Goal: Task Accomplishment & Management: Use online tool/utility

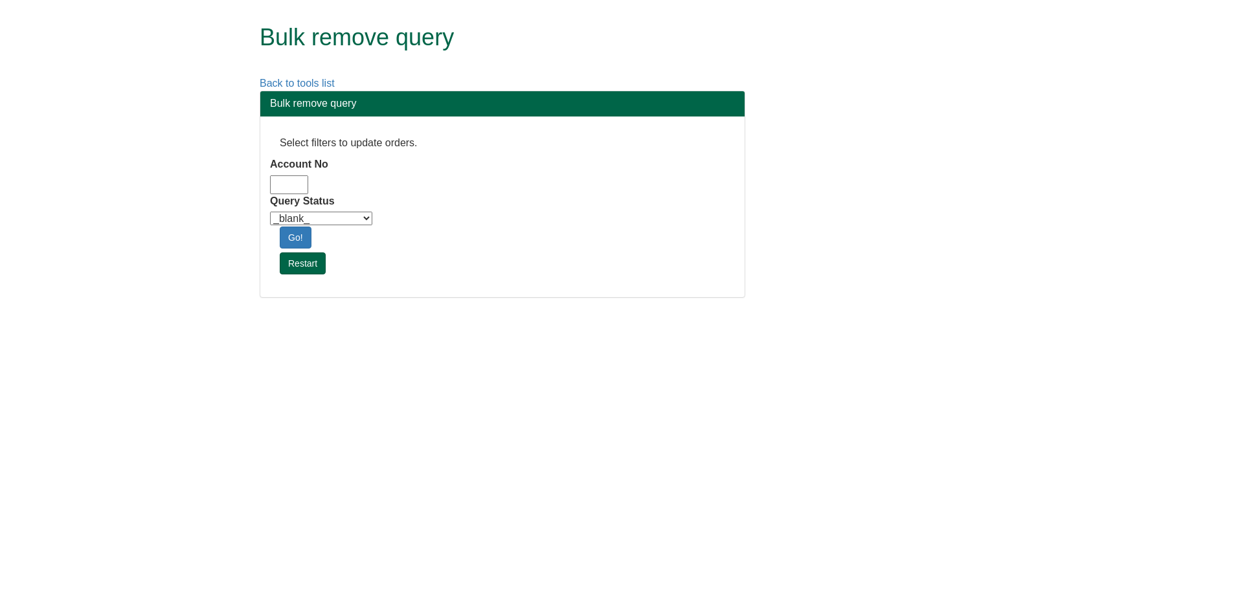
click at [303, 181] on input "Account No" at bounding box center [289, 185] width 38 height 19
drag, startPoint x: 303, startPoint y: 181, endPoint x: 240, endPoint y: 190, distance: 63.4
click at [240, 190] on div "Bulk remove query Back to tools list Bulk remove query Select filters to update…" at bounding box center [619, 155] width 758 height 311
type input "adm10"
click at [327, 219] on select "_blank_ Customer Credit_Control Purchasing Internal Other Address High_Value Co…" at bounding box center [321, 219] width 102 height 14
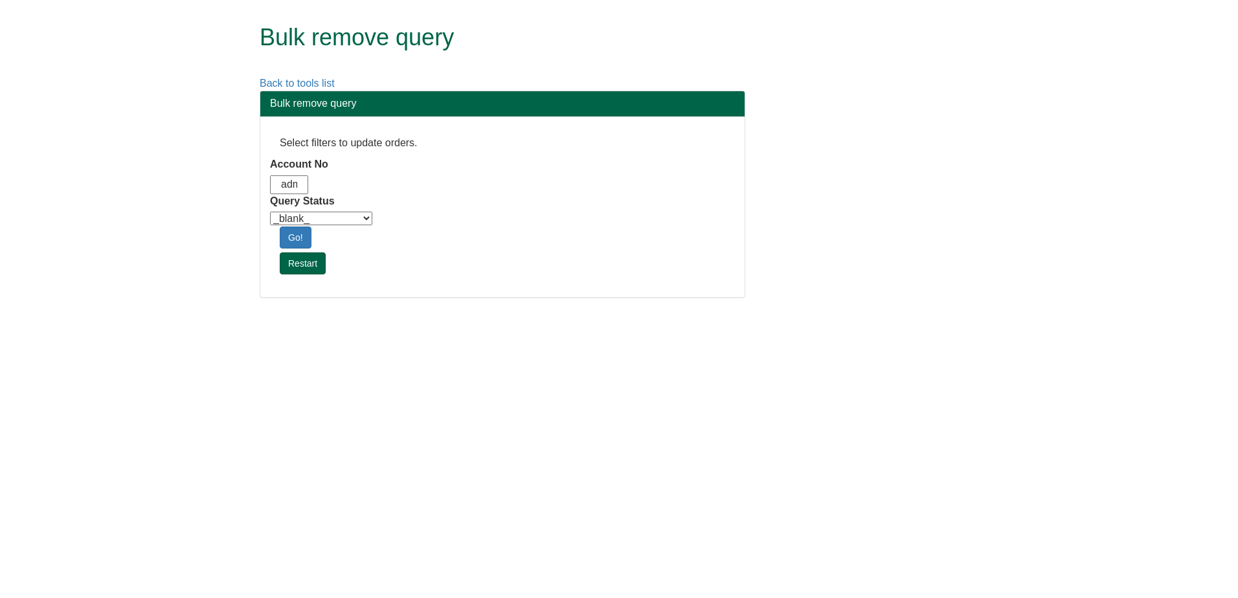
select select "Automation_Check"
click at [270, 212] on select "_blank_ Customer Credit_Control Purchasing Internal Other Address High_Value Co…" at bounding box center [321, 219] width 102 height 14
click at [286, 238] on link "Go!" at bounding box center [296, 238] width 32 height 22
click at [900, 277] on div "Bulk remove query Select filters to update orders. Account No adm10 Query Statu…" at bounding box center [629, 201] width 758 height 220
drag, startPoint x: 390, startPoint y: 352, endPoint x: 396, endPoint y: 308, distance: 44.4
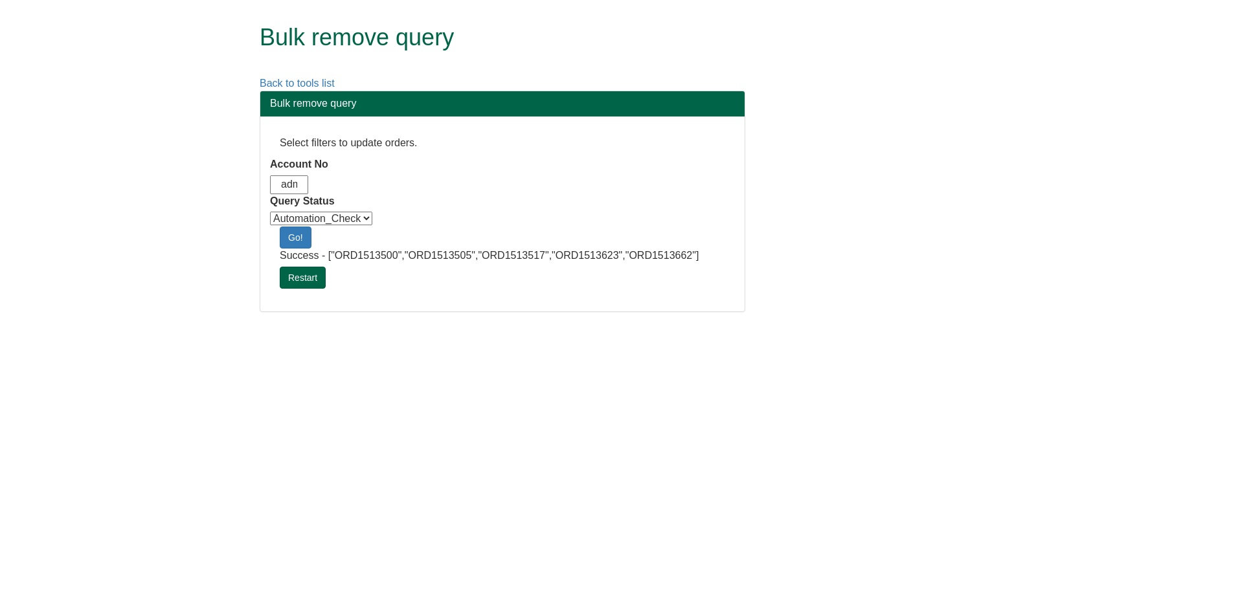
click at [396, 308] on html "Bulk remove query Back to tools list Bulk remove query Select filters to update…" at bounding box center [619, 162] width 1238 height 325
